Goal: Task Accomplishment & Management: Use online tool/utility

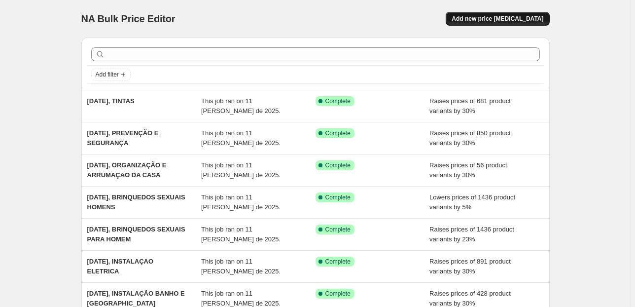
click at [492, 18] on span "Add new price change job" at bounding box center [498, 19] width 92 height 8
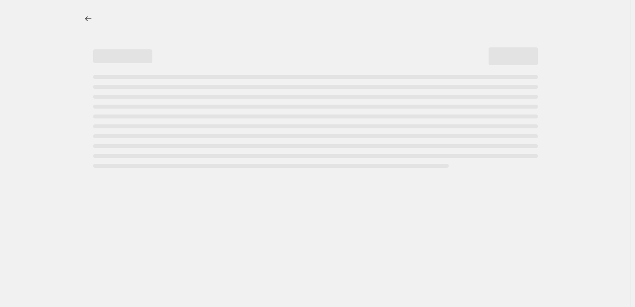
select select "percentage"
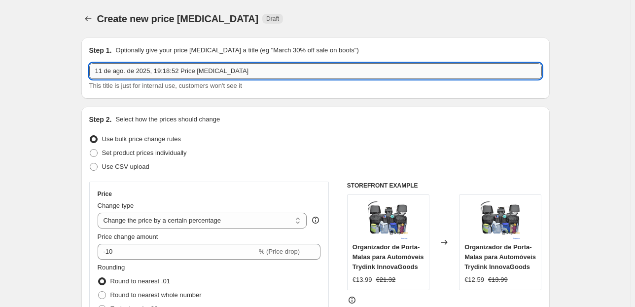
drag, startPoint x: 245, startPoint y: 71, endPoint x: 157, endPoint y: 67, distance: 87.8
click at [157, 67] on input "11 de ago. de 2025, 19:18:52 Price change job" at bounding box center [315, 71] width 453 height 16
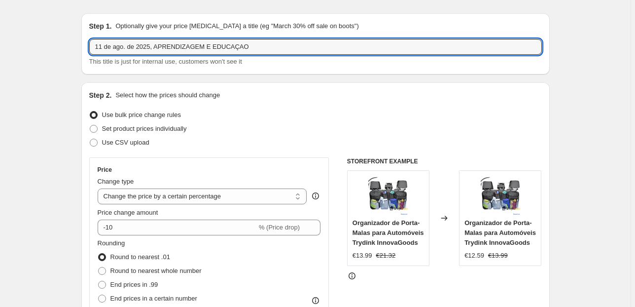
scroll to position [118, 0]
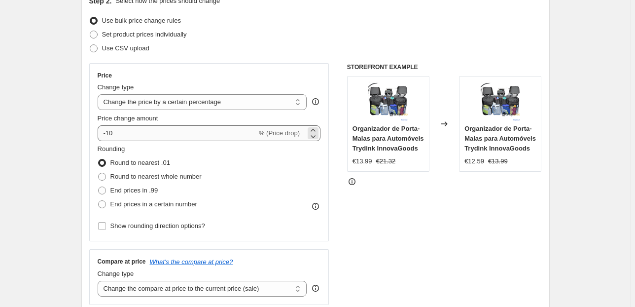
type input "11 de ago. de 2025, APRENDIZAGEM E EDUCAÇAO"
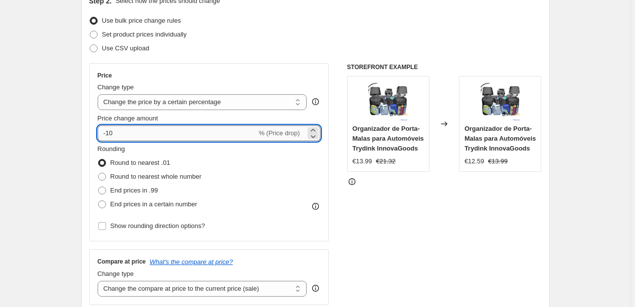
drag, startPoint x: 177, startPoint y: 134, endPoint x: 100, endPoint y: 134, distance: 77.9
click at [100, 134] on input "-10" at bounding box center [177, 133] width 159 height 16
type input "30"
click at [124, 188] on span "End prices in .99" at bounding box center [134, 189] width 48 height 7
click at [99, 187] on input "End prices in .99" at bounding box center [98, 186] width 0 height 0
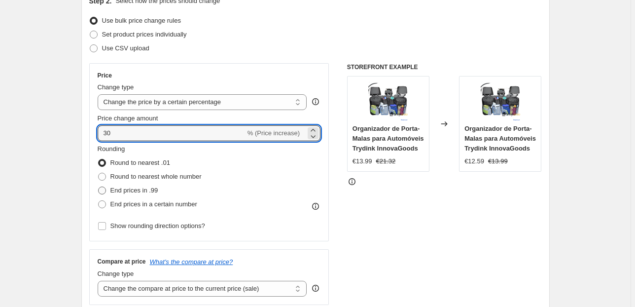
radio input "true"
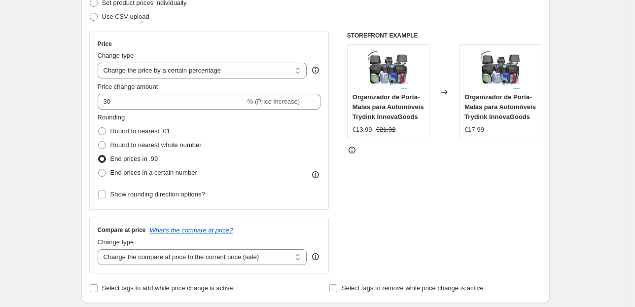
scroll to position [197, 0]
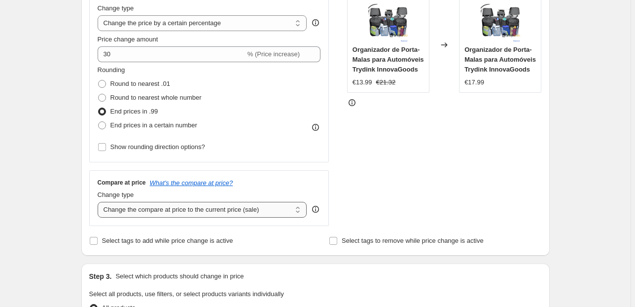
drag, startPoint x: 137, startPoint y: 211, endPoint x: 148, endPoint y: 216, distance: 12.6
click at [137, 211] on select "Change the compare at price to the current price (sale) Change the compare at p…" at bounding box center [203, 210] width 210 height 16
select select "pp"
click at [99, 202] on select "Change the compare at price to the current price (sale) Change the compare at p…" at bounding box center [203, 210] width 210 height 16
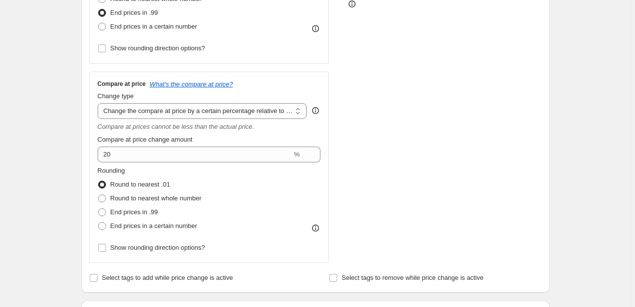
scroll to position [315, 0]
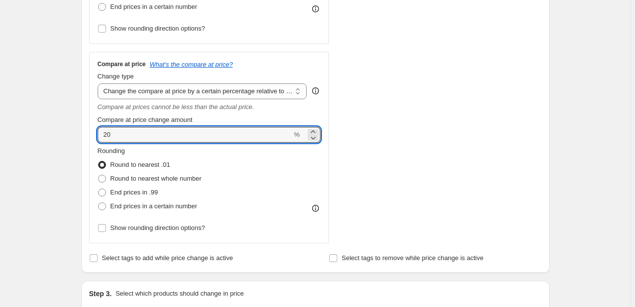
drag, startPoint x: 116, startPoint y: 134, endPoint x: 84, endPoint y: 140, distance: 32.7
click at [84, 140] on div "Step 2. Select how the prices should change Use bulk price change rules Set pro…" at bounding box center [315, 32] width 468 height 482
type input "100"
click at [56, 131] on div "Create new price change job. This page is ready Create new price change job Dra…" at bounding box center [315, 252] width 630 height 1134
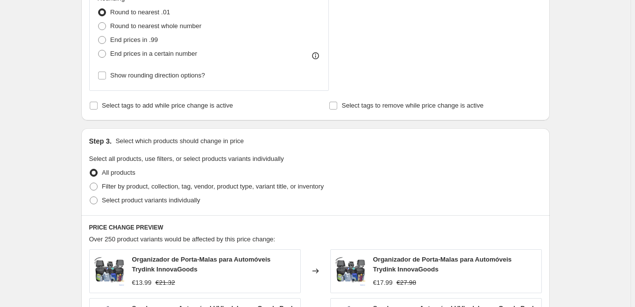
scroll to position [473, 0]
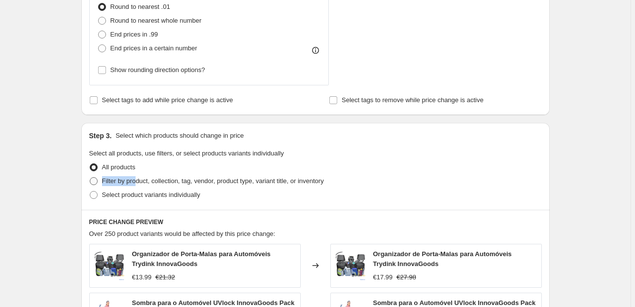
click at [140, 176] on ul "All products Filter by product, collection, tag, vendor, product type, variant …" at bounding box center [315, 180] width 453 height 41
click at [140, 177] on span "Filter by product, collection, tag, vendor, product type, variant title, or inv…" at bounding box center [213, 180] width 222 height 7
click at [90, 177] on input "Filter by product, collection, tag, vendor, product type, variant title, or inv…" at bounding box center [90, 177] width 0 height 0
radio input "true"
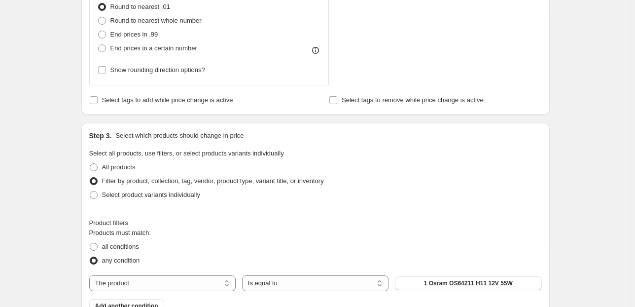
click at [60, 191] on div "Create new price change job. This page is ready Create new price change job Dra…" at bounding box center [315, 52] width 630 height 1050
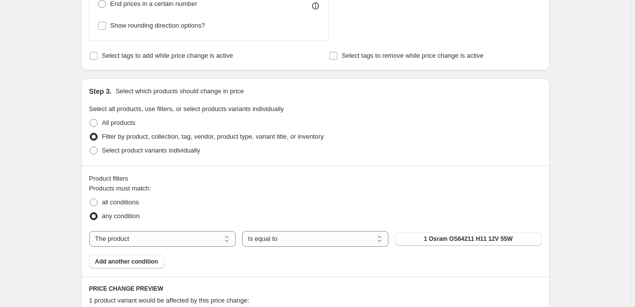
scroll to position [592, 0]
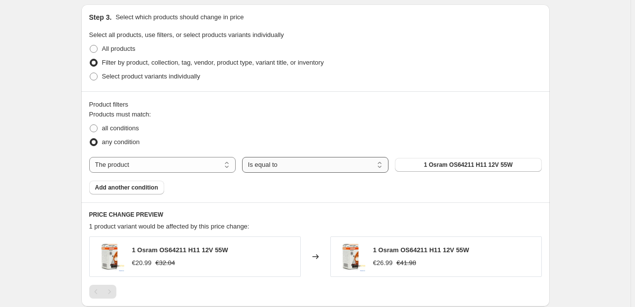
click at [270, 165] on select "Is equal to Is not equal to" at bounding box center [315, 165] width 146 height 16
click at [221, 165] on select "The product The product's collection The product's vendor The product's status …" at bounding box center [162, 165] width 146 height 16
select select "collection"
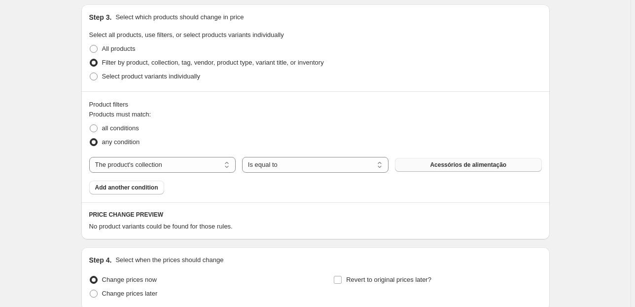
click at [451, 165] on span "Acessórios de alimentação" at bounding box center [468, 165] width 76 height 8
click at [458, 161] on span "Acessórios de alimentação" at bounding box center [468, 165] width 76 height 8
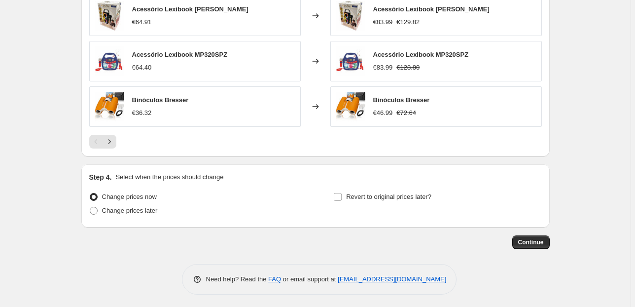
scroll to position [923, 0]
click at [527, 245] on button "Continue" at bounding box center [530, 242] width 37 height 14
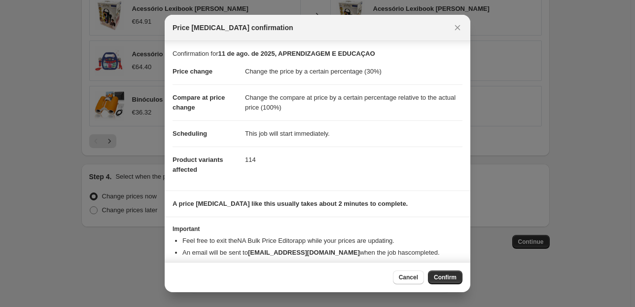
scroll to position [16, 0]
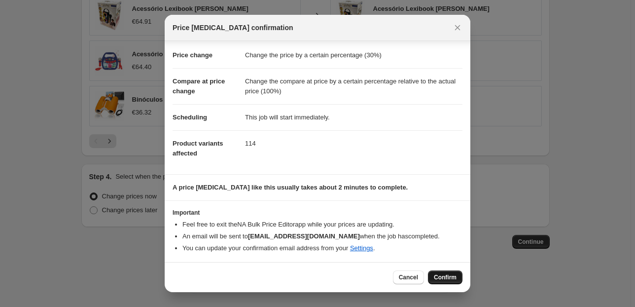
click at [448, 279] on span "Confirm" at bounding box center [445, 277] width 23 height 8
